Goal: Task Accomplishment & Management: Use online tool/utility

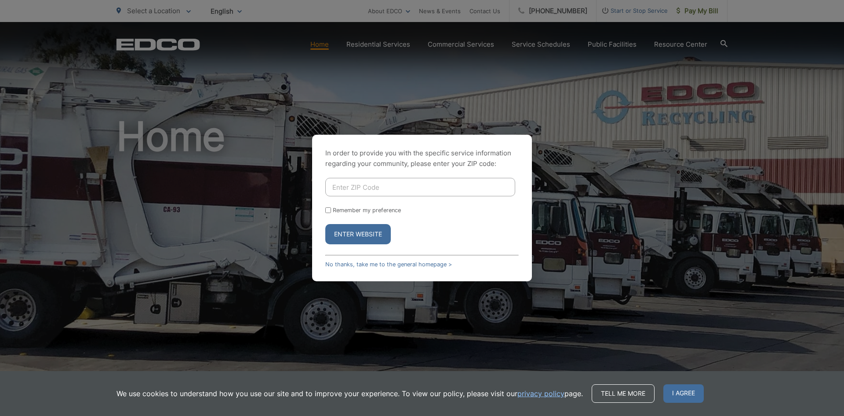
click at [412, 256] on div "In order to provide you with the specific service information regarding your co…" at bounding box center [422, 208] width 220 height 146
click at [416, 266] on link "No thanks, take me to the general homepage >" at bounding box center [388, 264] width 127 height 7
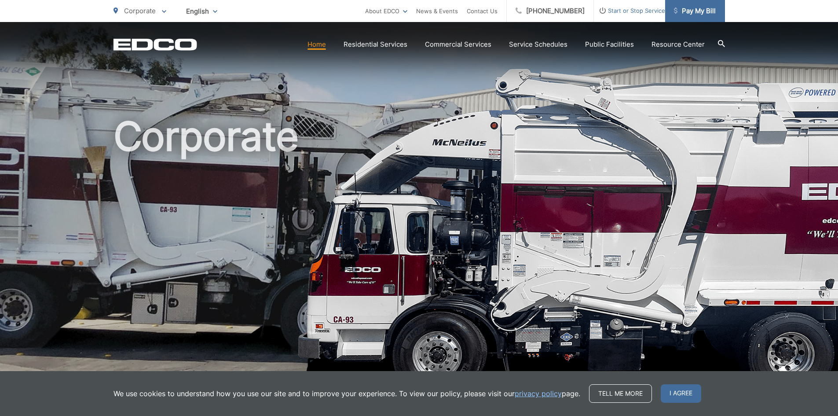
click at [689, 8] on span "Pay My Bill" at bounding box center [695, 11] width 42 height 11
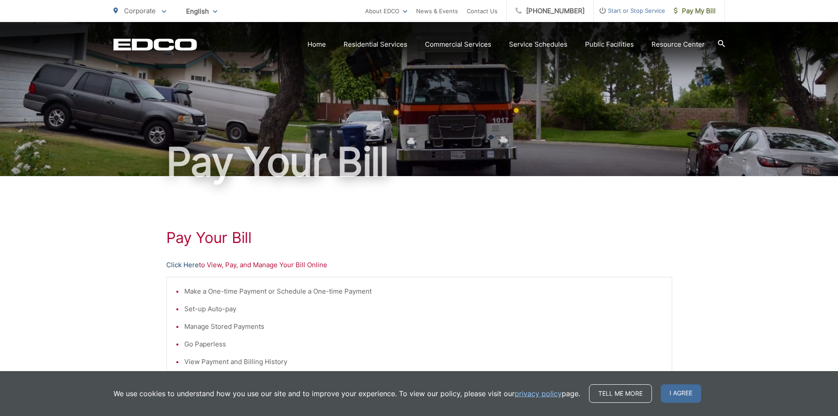
click at [190, 263] on link "Click Here" at bounding box center [182, 264] width 33 height 11
